Goal: Transaction & Acquisition: Book appointment/travel/reservation

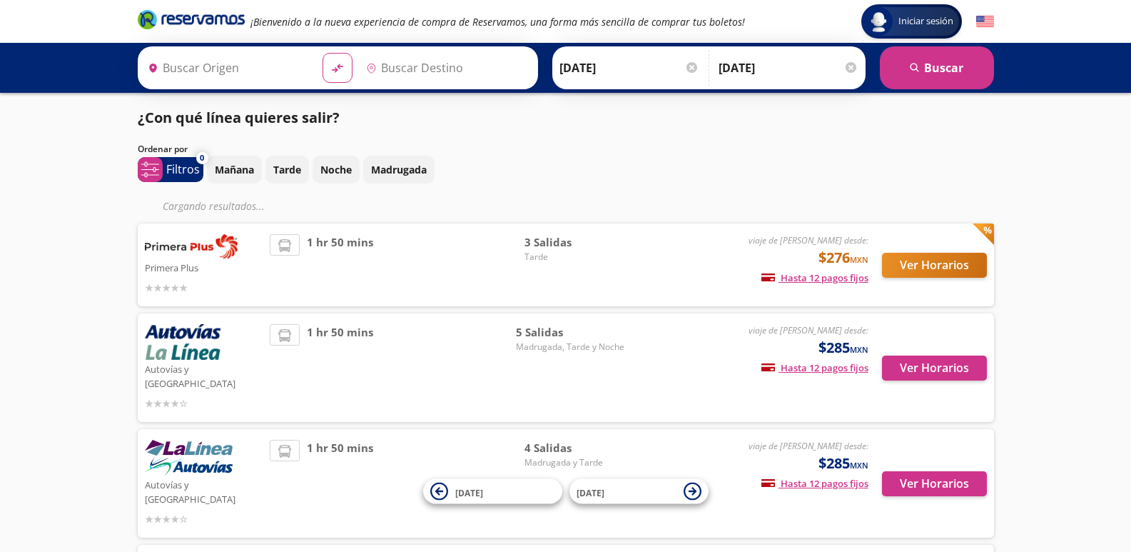
type input "[GEOGRAPHIC_DATA], [GEOGRAPHIC_DATA]"
type input "Central Uruapan, [GEOGRAPHIC_DATA]"
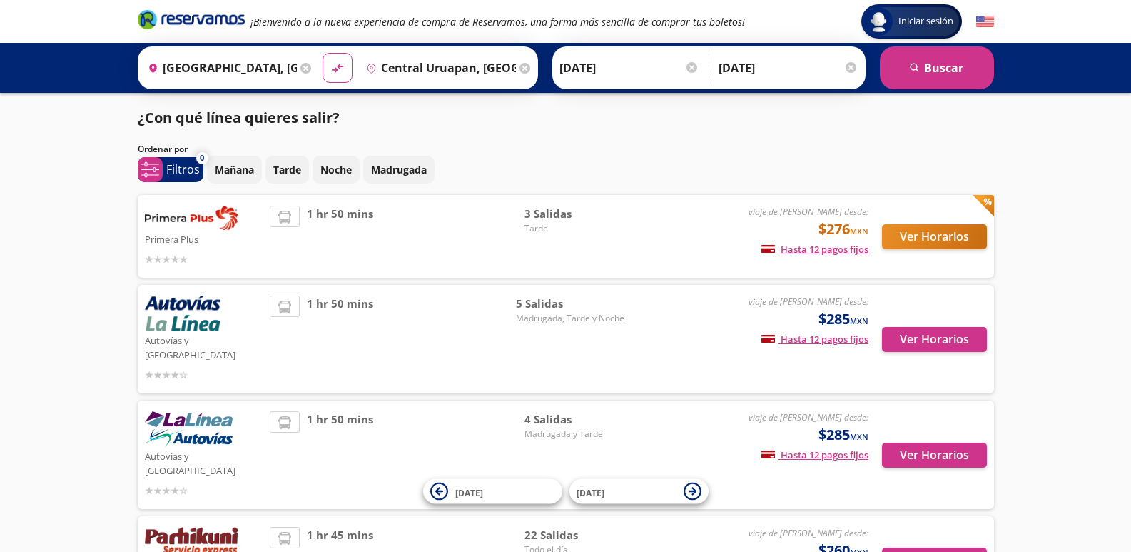
click at [723, 233] on div "viaje de [PERSON_NAME] desde: $276 MXN Hasta 12 pagos fijos Pagos fijos en comp…" at bounding box center [750, 236] width 236 height 61
click at [896, 237] on button "Ver Horarios" at bounding box center [934, 236] width 105 height 25
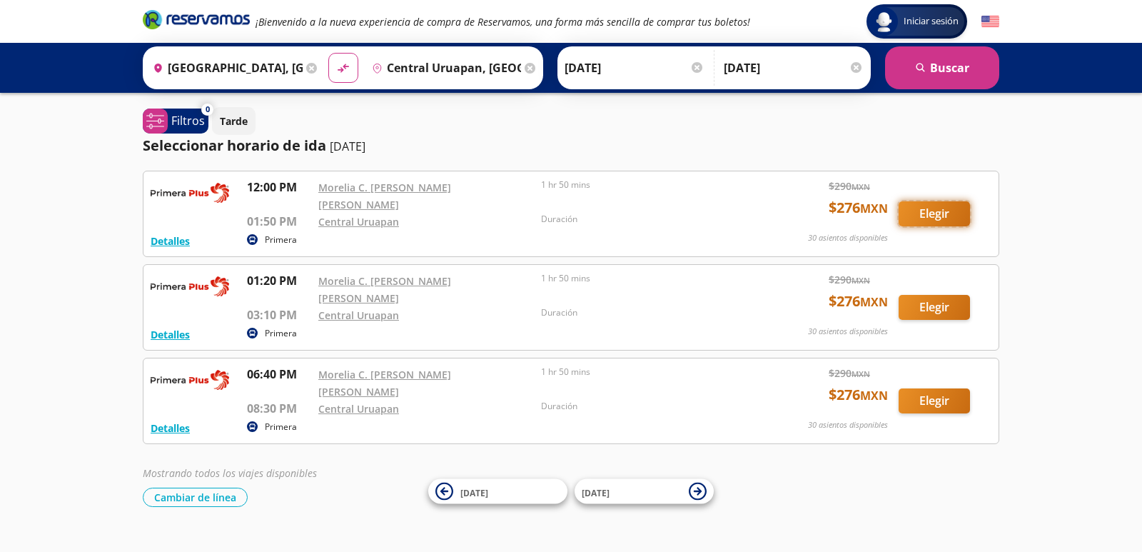
click at [934, 210] on button "Elegir" at bounding box center [934, 213] width 71 height 25
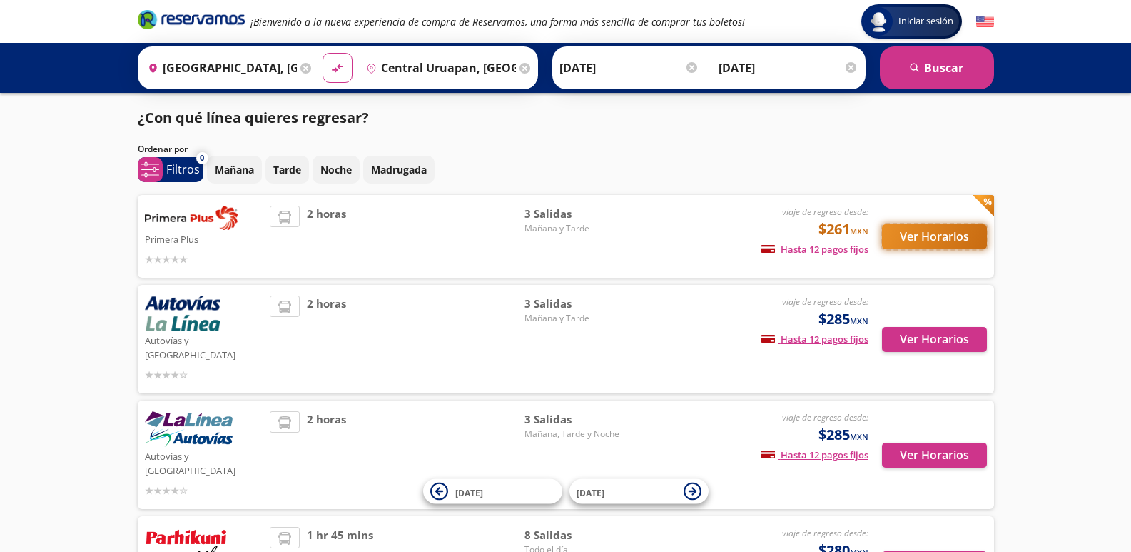
click at [971, 230] on button "Ver Horarios" at bounding box center [934, 236] width 105 height 25
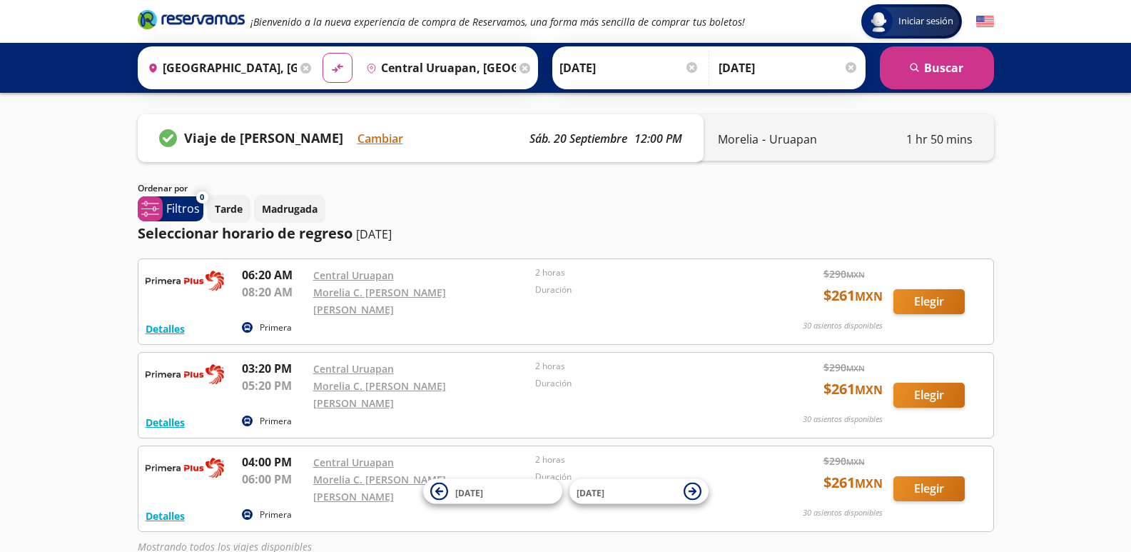
scroll to position [72, 0]
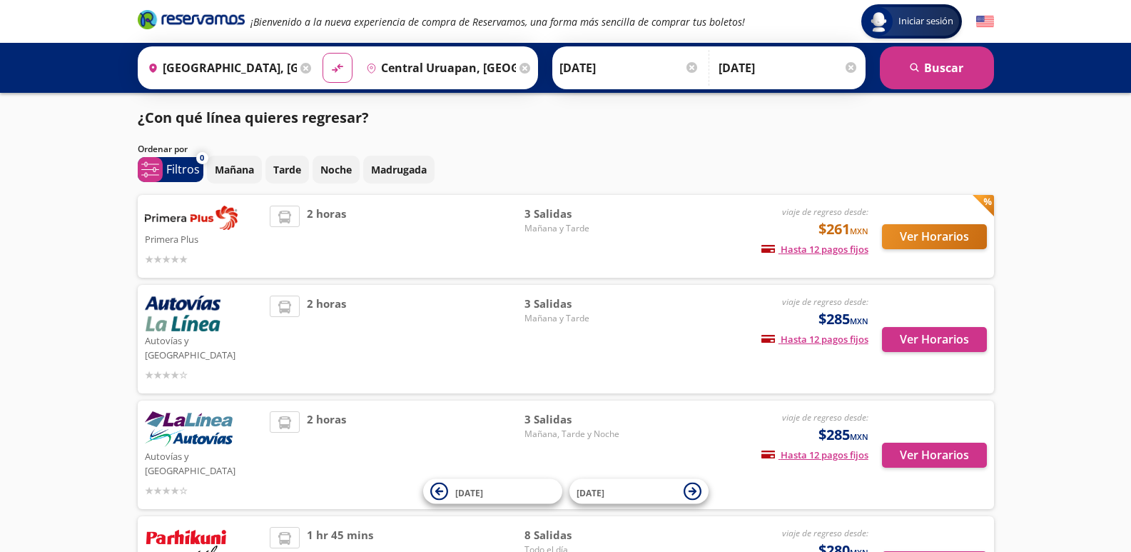
scroll to position [240, 0]
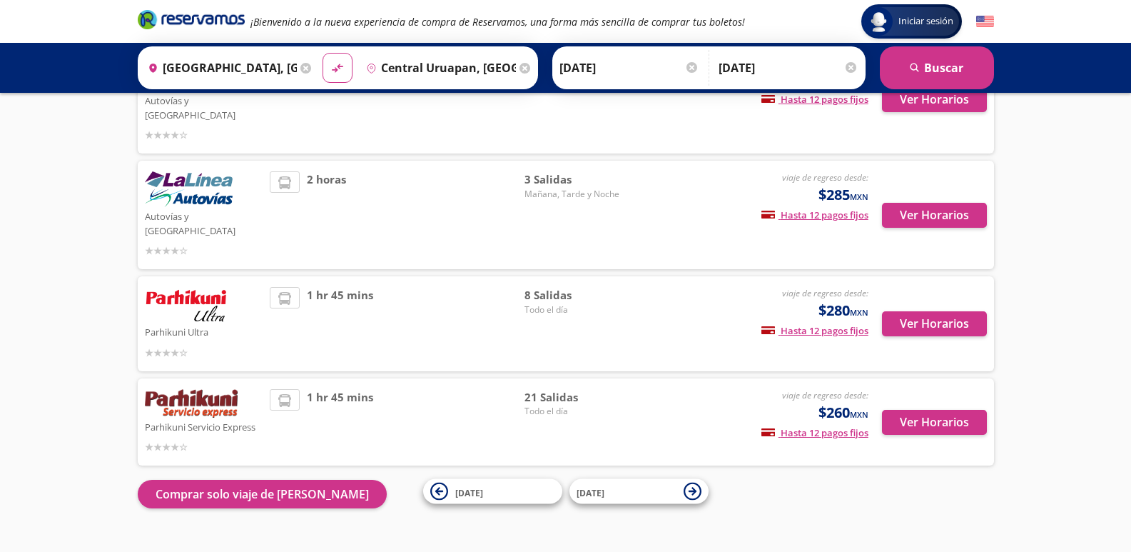
click at [241, 69] on input "[GEOGRAPHIC_DATA], [GEOGRAPHIC_DATA]" at bounding box center [220, 68] width 156 height 36
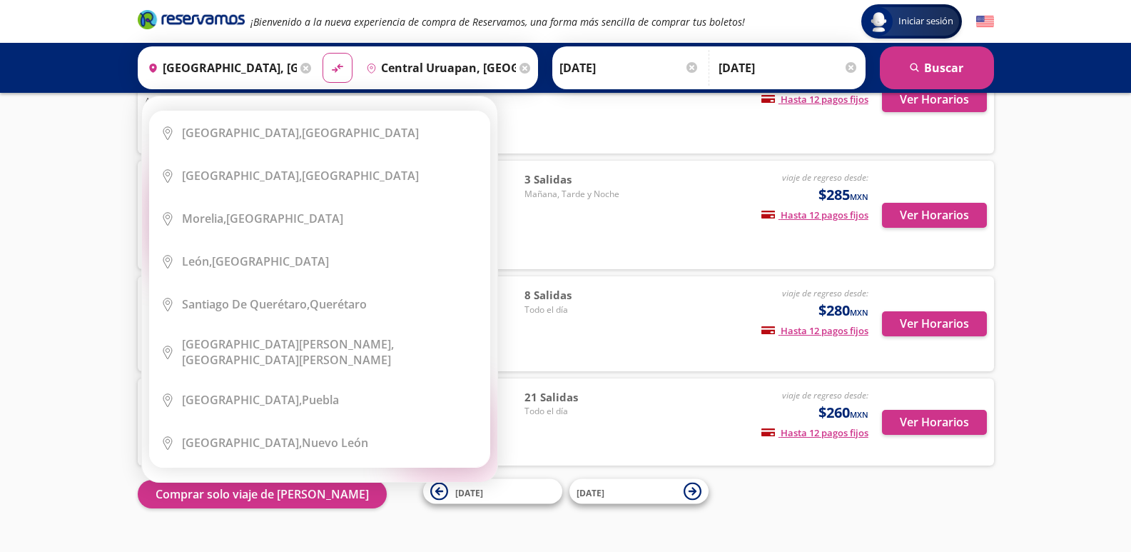
click at [305, 68] on icon at bounding box center [305, 68] width 11 height 11
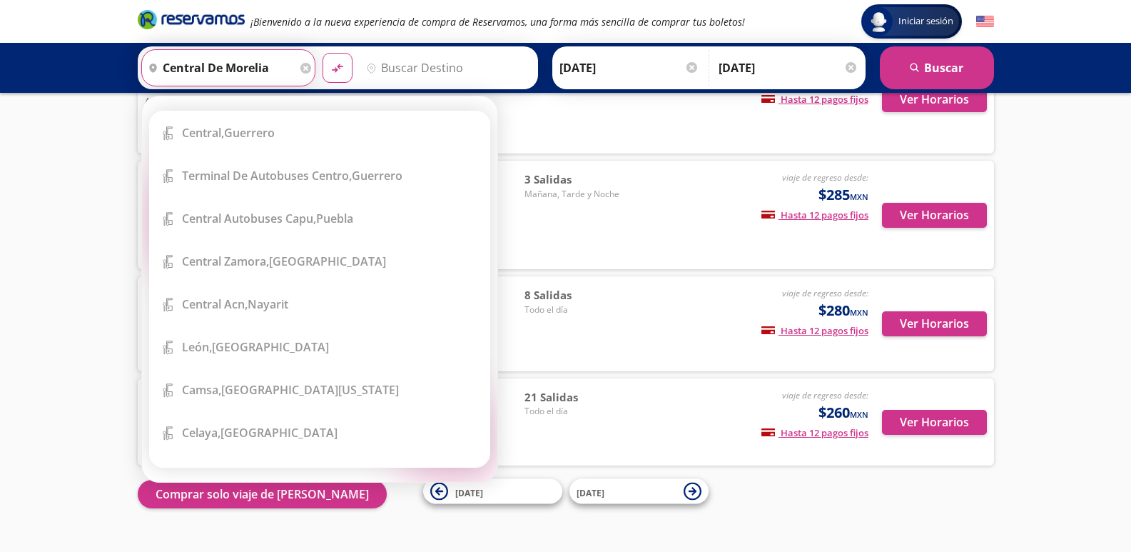
type input "central de morelia"
click at [302, 65] on icon at bounding box center [305, 68] width 11 height 11
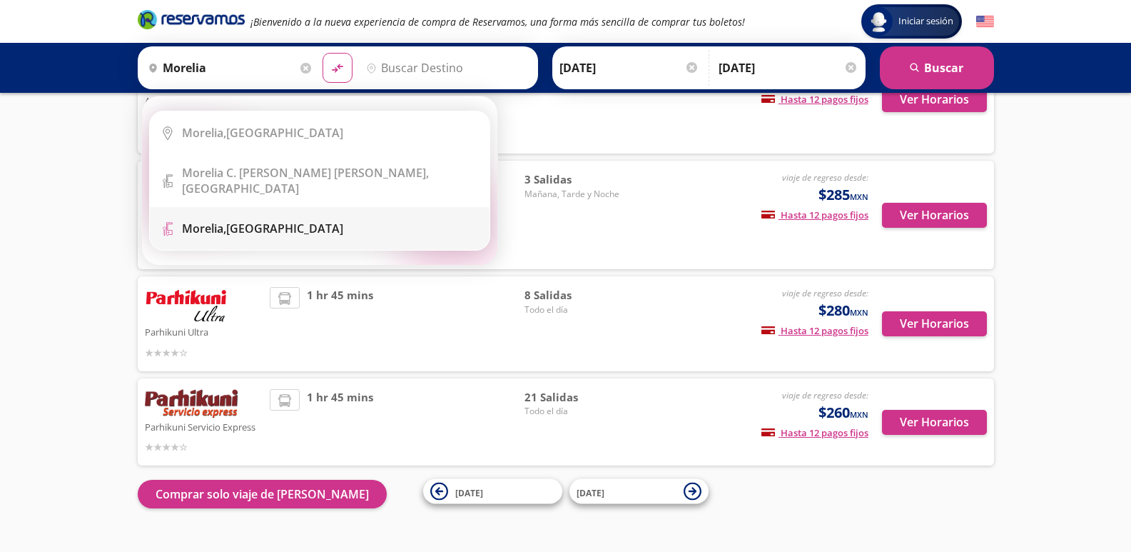
click at [248, 221] on div "[GEOGRAPHIC_DATA], [GEOGRAPHIC_DATA]" at bounding box center [262, 229] width 161 height 16
type input "[GEOGRAPHIC_DATA], [GEOGRAPHIC_DATA]"
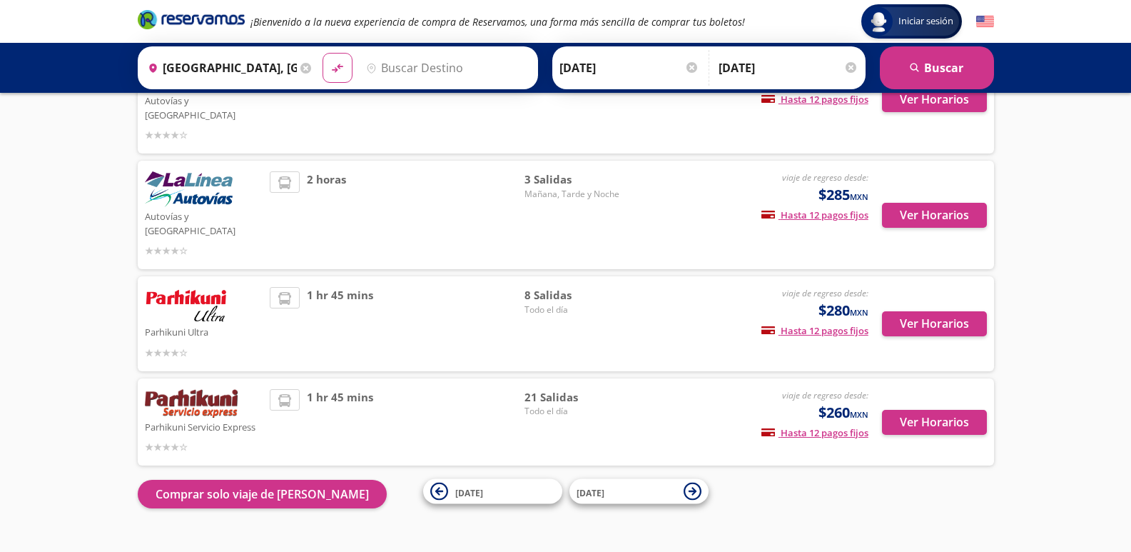
click at [415, 66] on input "Destino" at bounding box center [445, 68] width 170 height 36
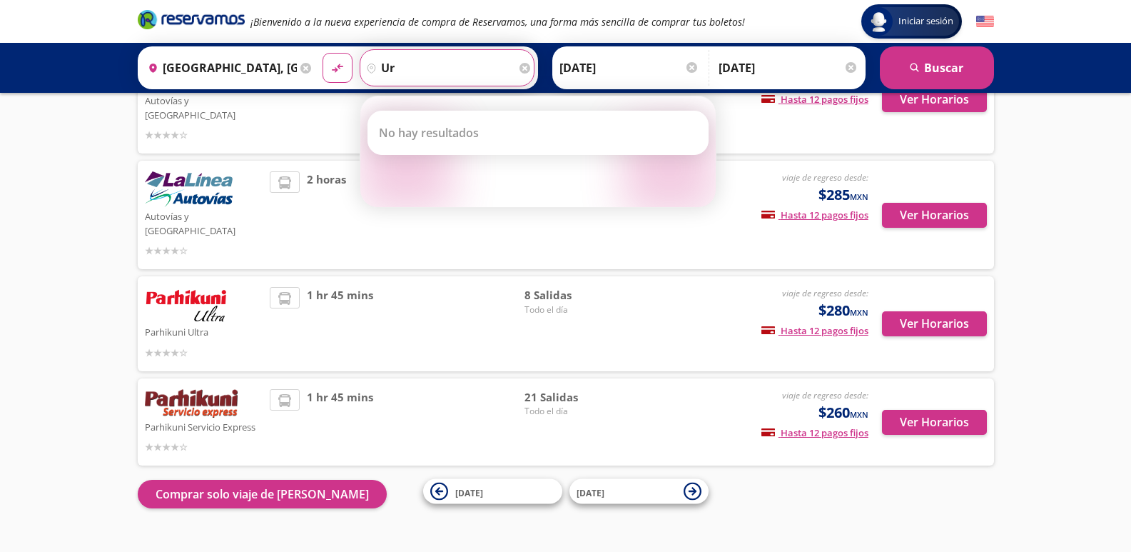
type input "u"
type input "uruapan"
click at [300, 70] on icon at bounding box center [305, 68] width 11 height 11
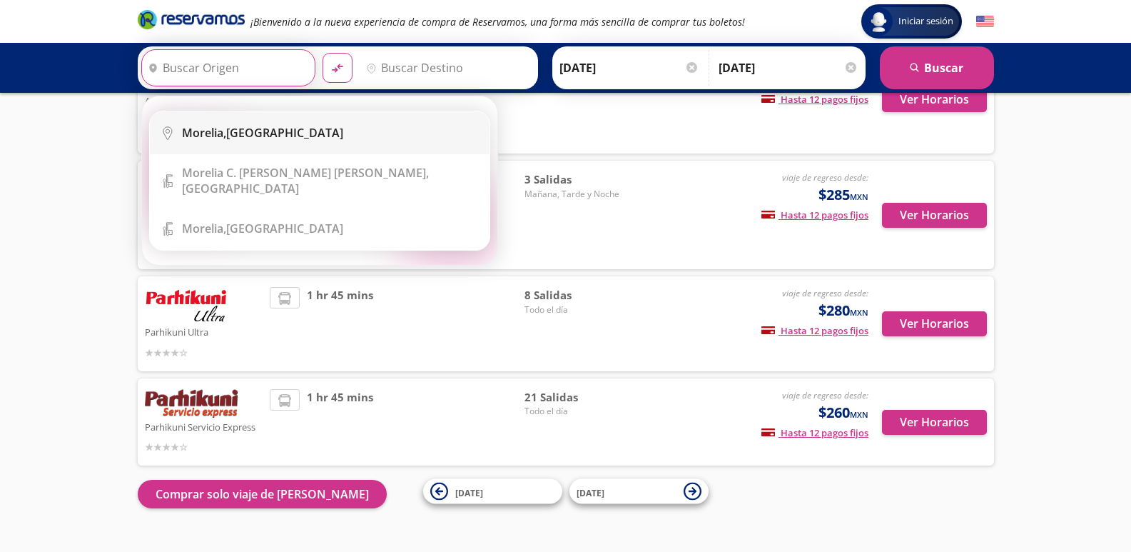
click at [256, 140] on div "[GEOGRAPHIC_DATA], [GEOGRAPHIC_DATA]" at bounding box center [262, 133] width 161 height 16
type input "[GEOGRAPHIC_DATA], [GEOGRAPHIC_DATA]"
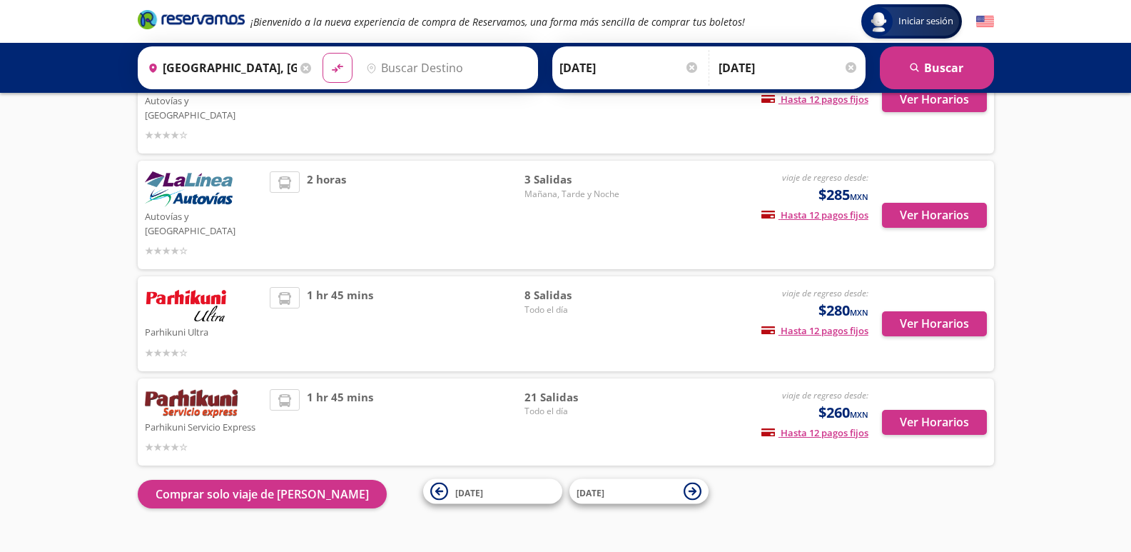
click at [415, 73] on input "Destino" at bounding box center [445, 68] width 170 height 36
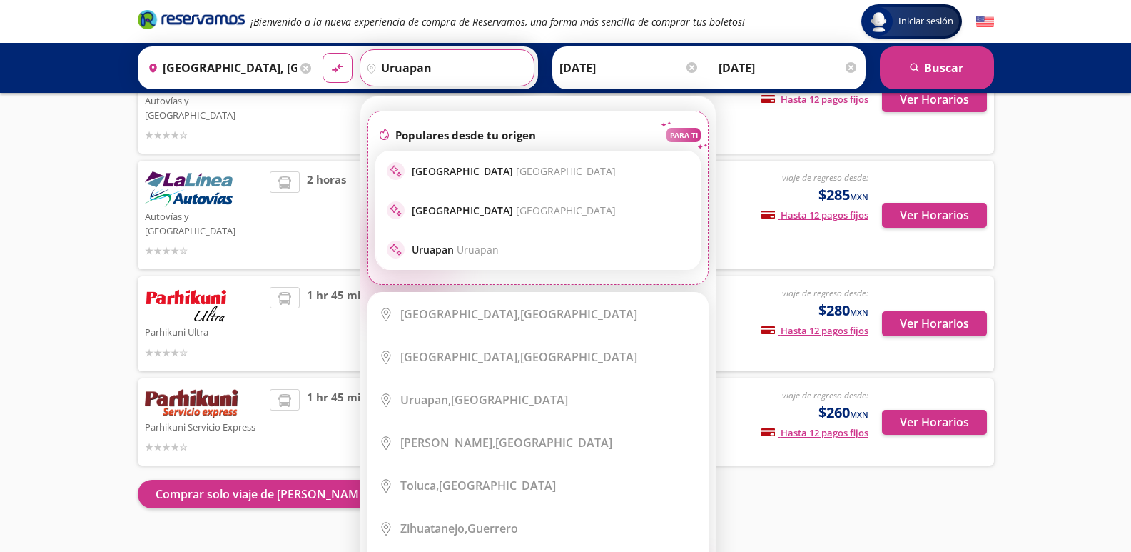
click at [323, 53] on button "material-symbols:compare-arrows-rounded" at bounding box center [338, 68] width 30 height 30
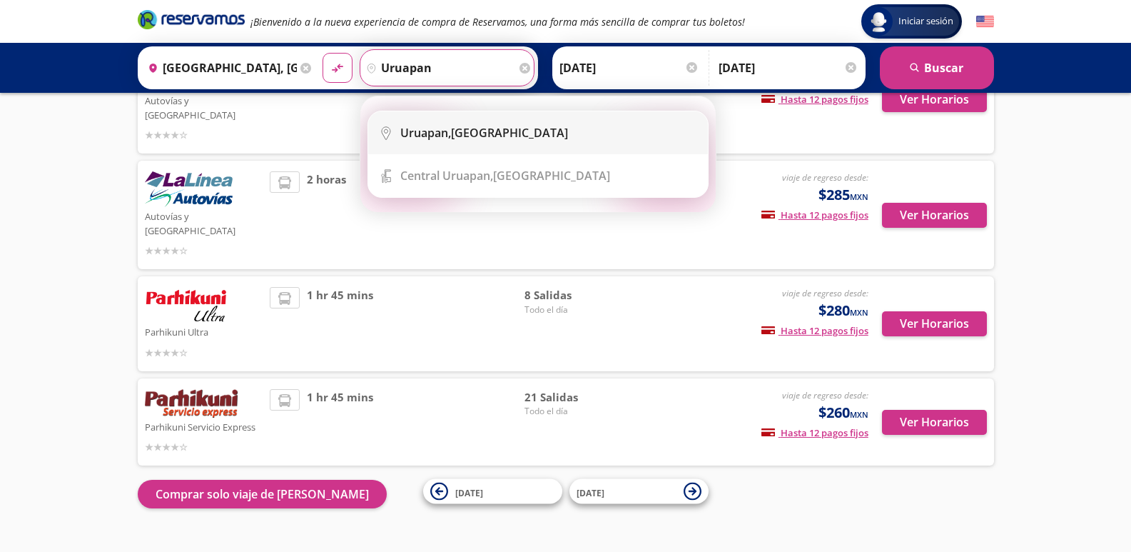
click at [448, 137] on b "Uruapan," at bounding box center [425, 133] width 51 height 16
type input "Uruapan, [GEOGRAPHIC_DATA]"
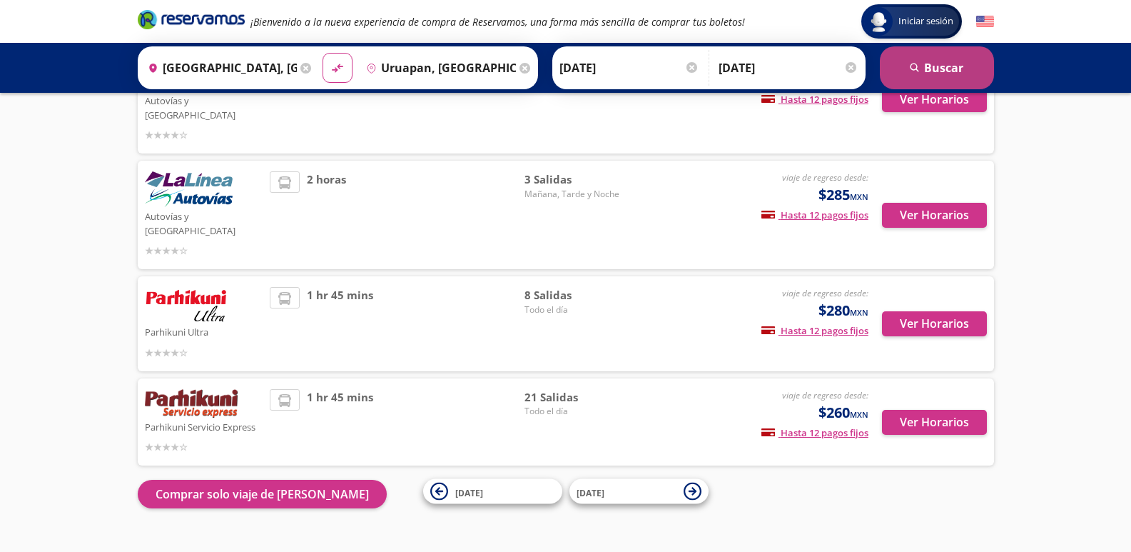
click at [928, 66] on button "search [GEOGRAPHIC_DATA]" at bounding box center [937, 67] width 114 height 43
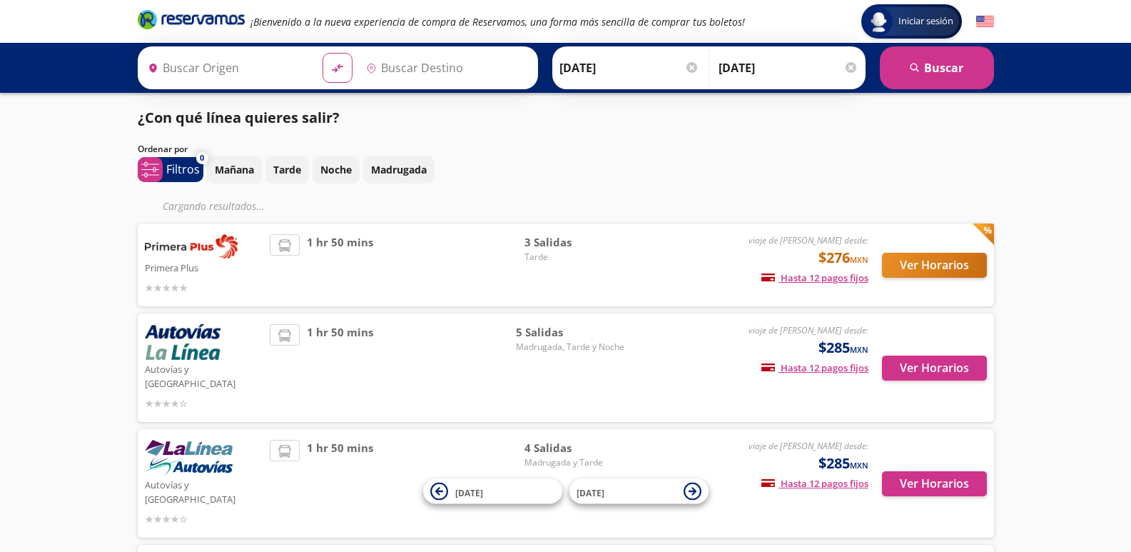
type input "[GEOGRAPHIC_DATA], [GEOGRAPHIC_DATA]"
type input "Uruapan, [GEOGRAPHIC_DATA]"
